Goal: Transaction & Acquisition: Purchase product/service

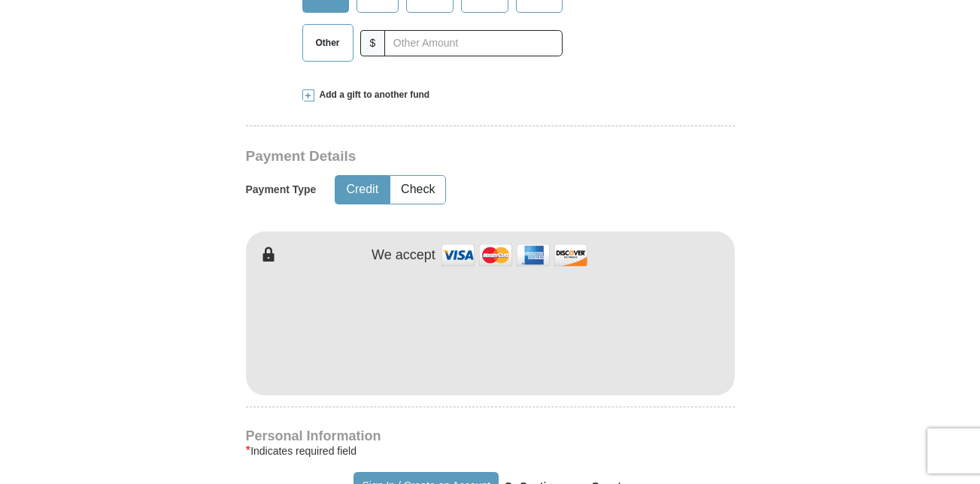
scroll to position [667, 0]
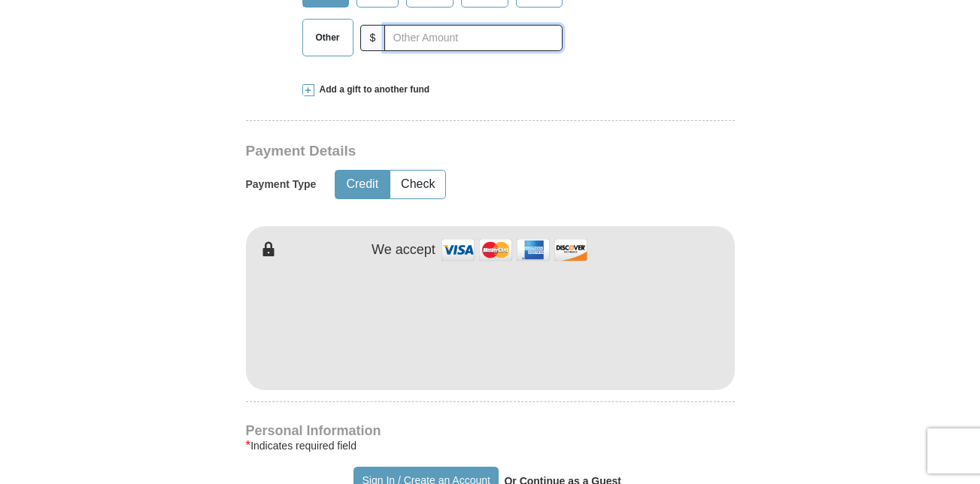
click at [439, 25] on input "text" at bounding box center [473, 38] width 178 height 26
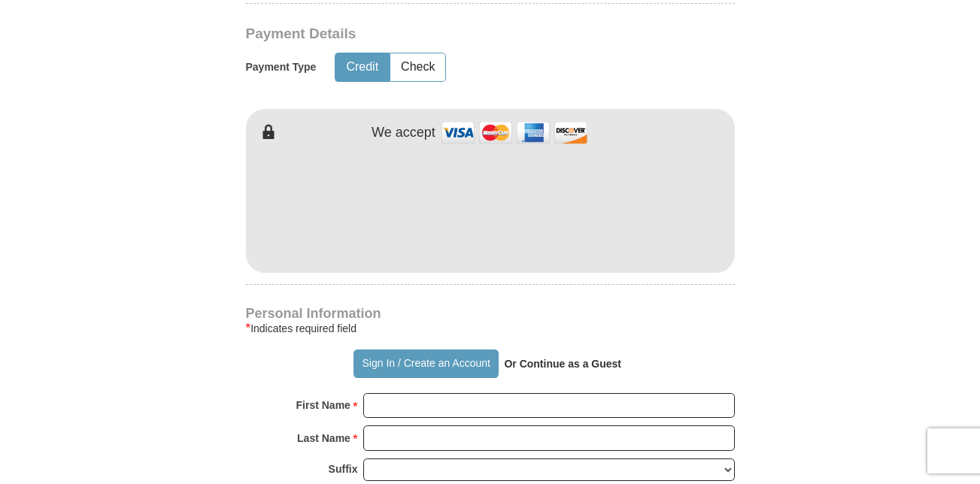
scroll to position [785, 0]
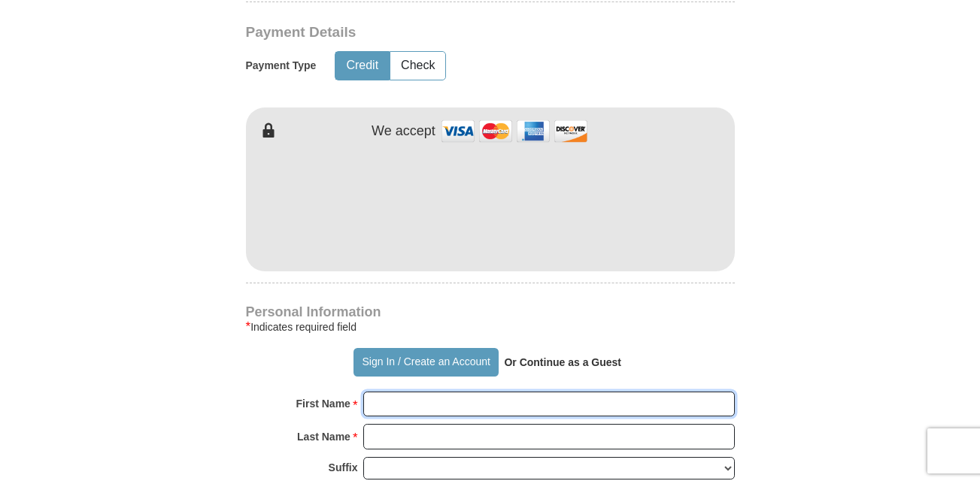
click at [399, 392] on input "First Name *" at bounding box center [549, 405] width 372 height 26
type input "[PERSON_NAME]"
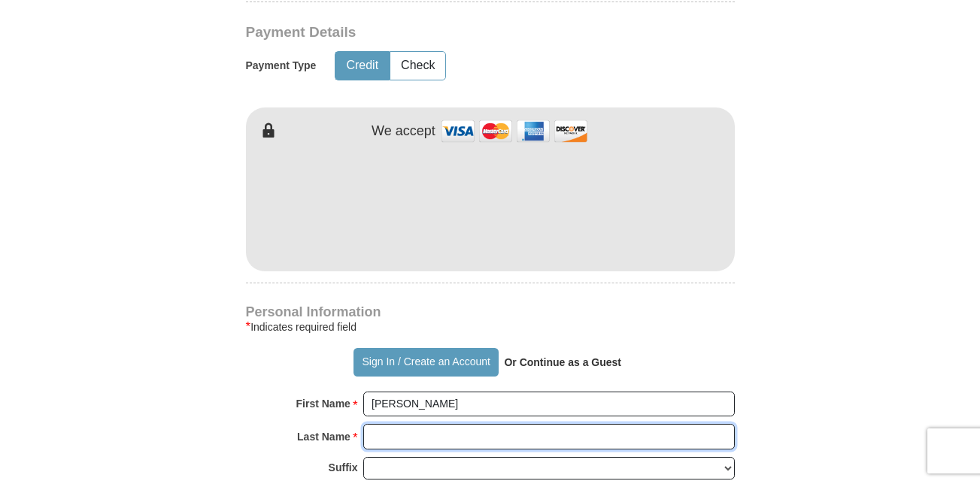
type input "Little"
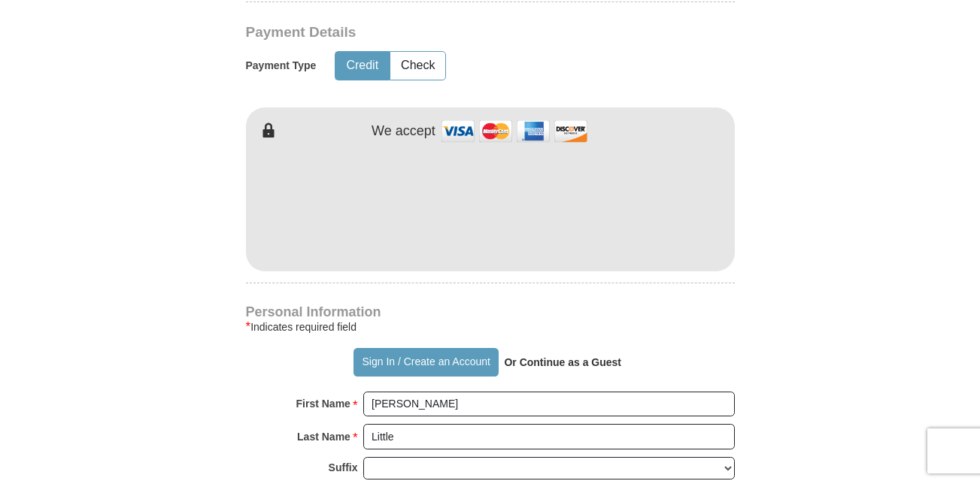
type input "[EMAIL_ADDRESS][DOMAIN_NAME]"
type input "[STREET_ADDRESS]"
type input "[GEOGRAPHIC_DATA]"
select select "OH"
type input "44143"
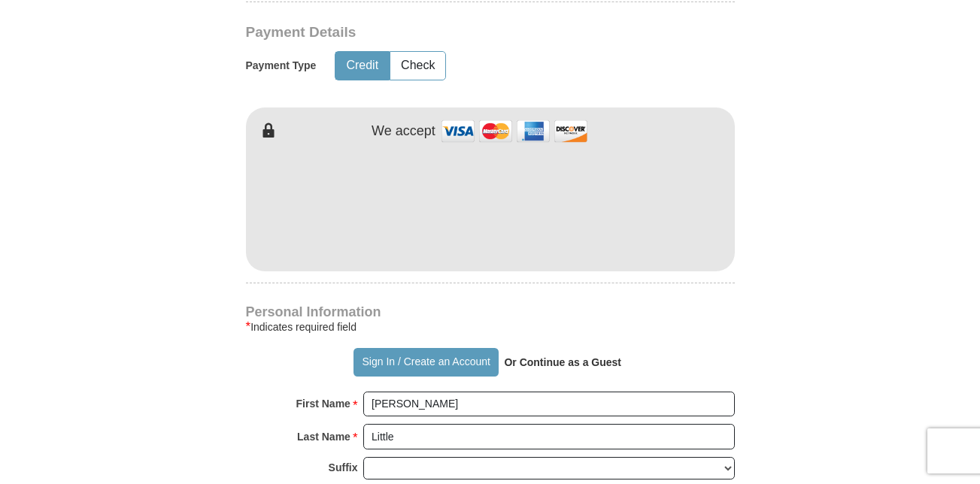
type input "2162887449"
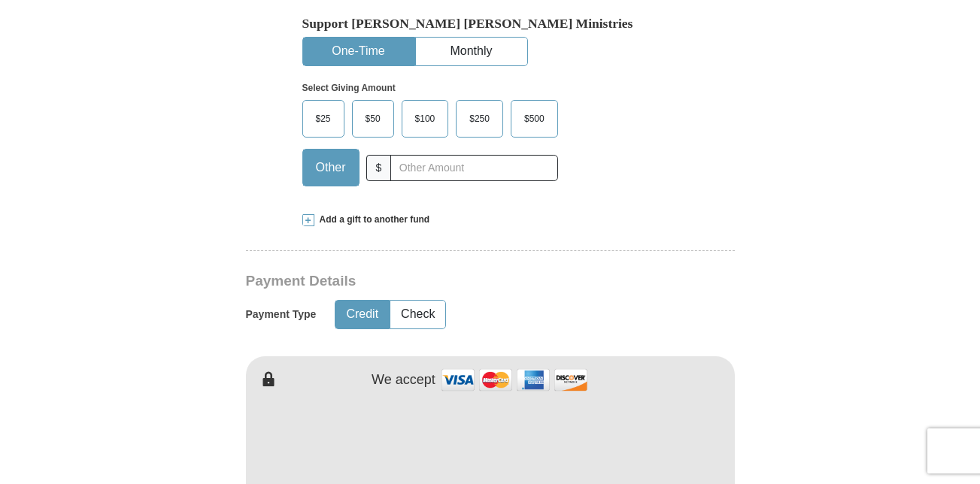
scroll to position [544, 0]
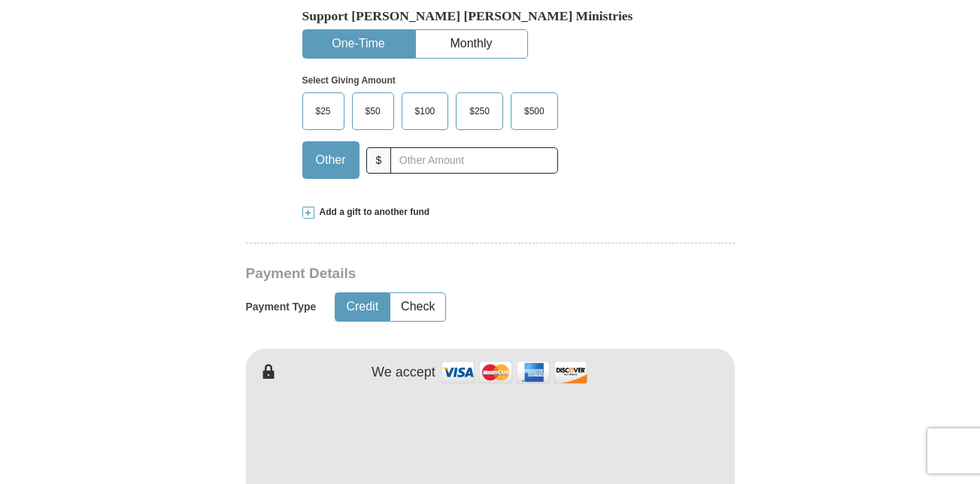
click at [323, 100] on span "$25" at bounding box center [323, 111] width 30 height 23
click at [0, 0] on input "$25" at bounding box center [0, 0] width 0 height 0
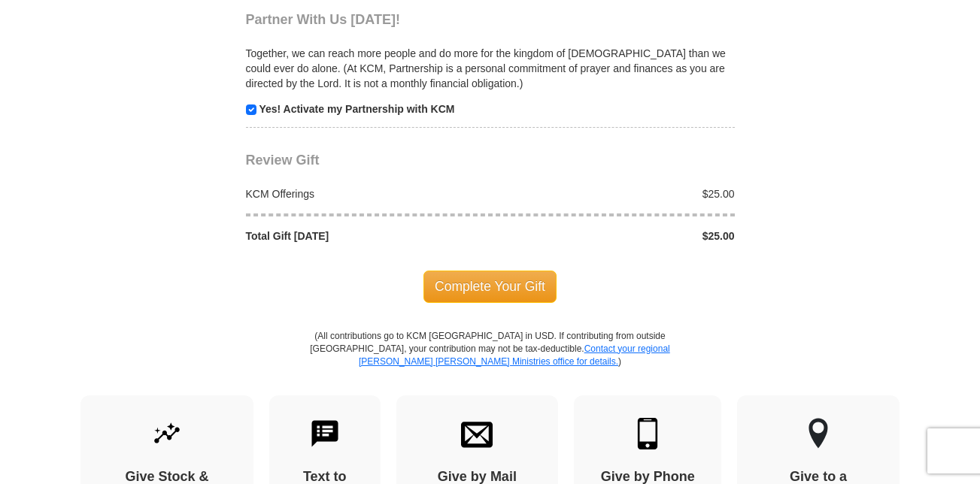
scroll to position [1554, 0]
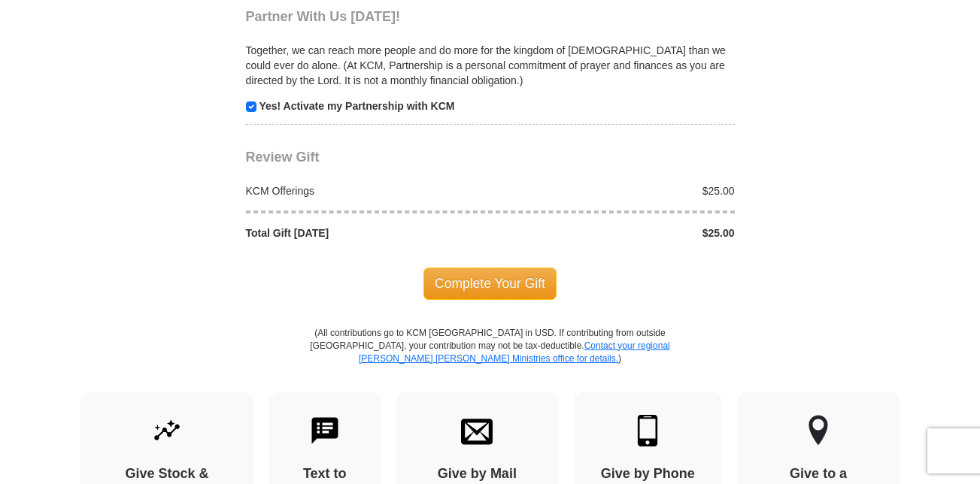
click at [486, 268] on span "Complete Your Gift" at bounding box center [490, 284] width 133 height 32
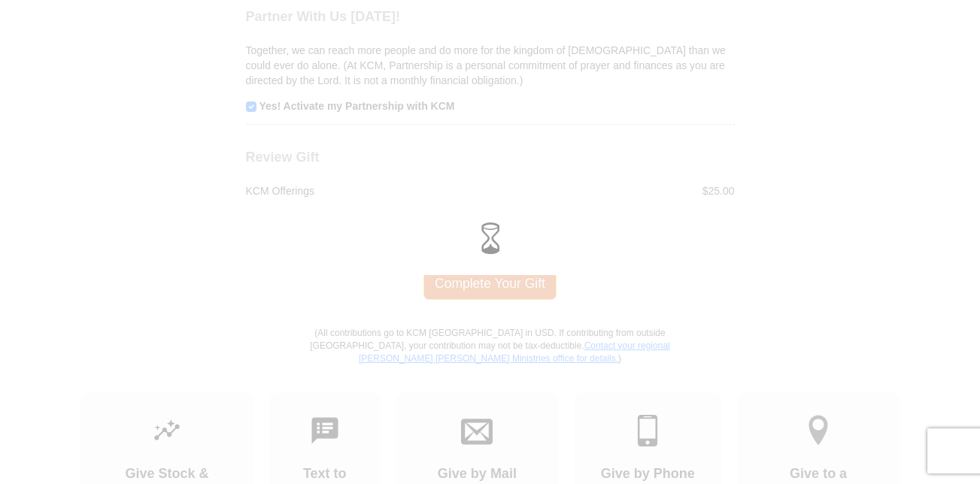
scroll to position [1534, 0]
